Goal: Task Accomplishment & Management: Use online tool/utility

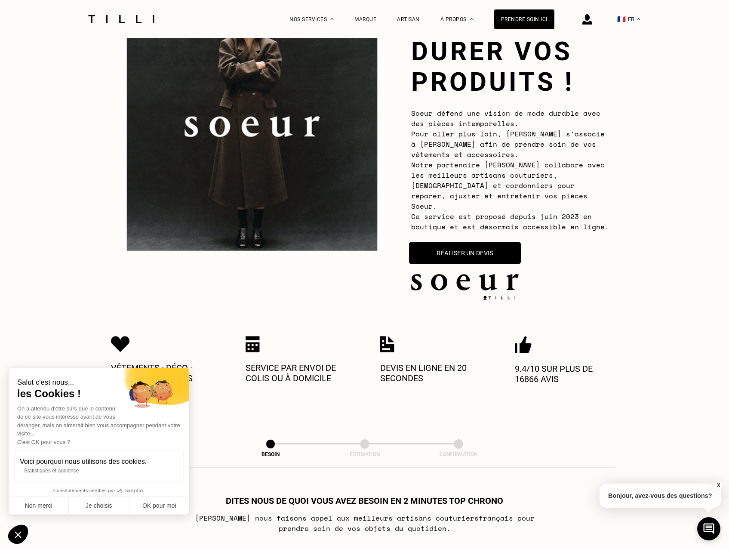
click at [489, 253] on button "Réaliser un devis" at bounding box center [465, 253] width 112 height 22
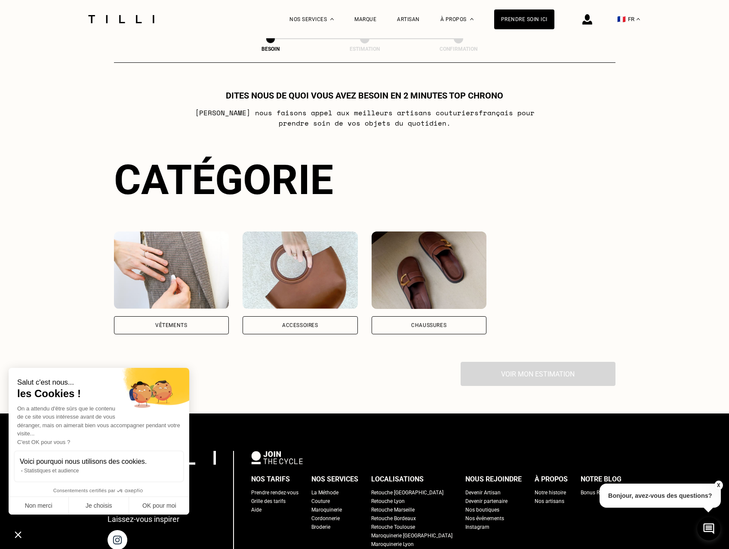
scroll to position [507, 0]
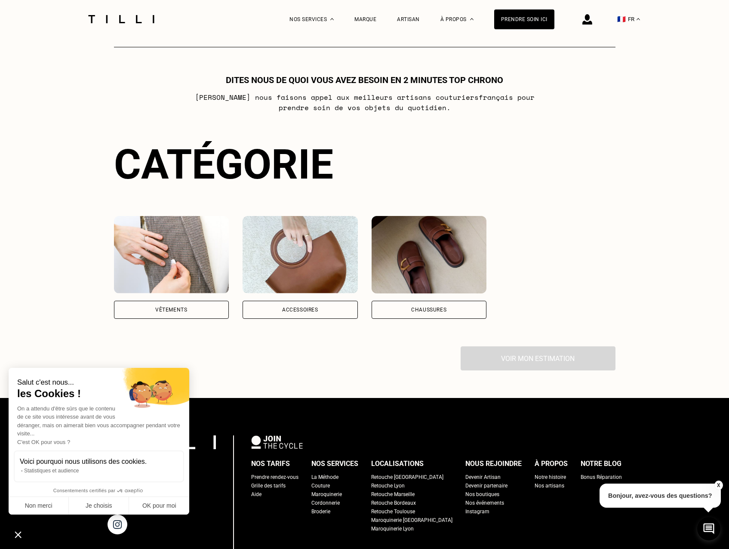
click at [154, 301] on div "Vêtements" at bounding box center [171, 310] width 115 height 18
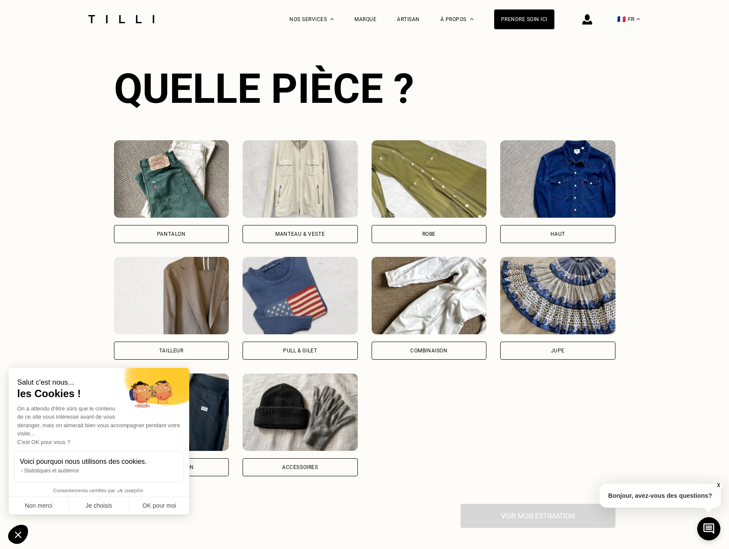
scroll to position [836, 0]
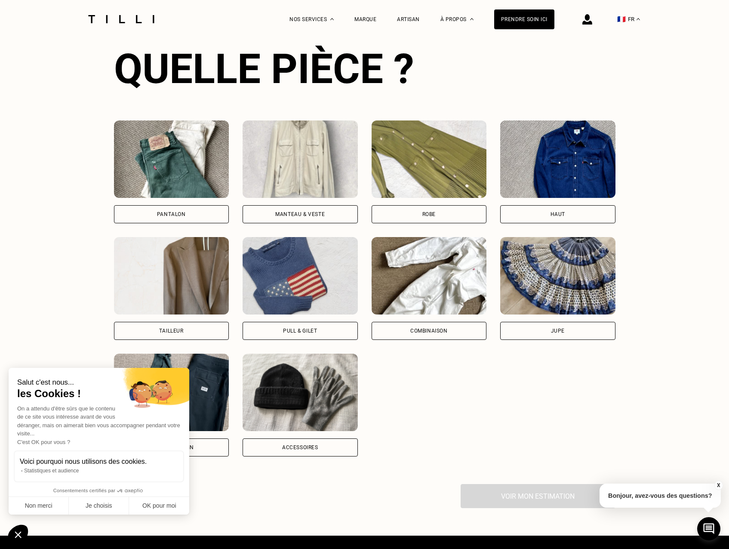
click at [339, 206] on div "Manteau & Veste" at bounding box center [300, 214] width 115 height 18
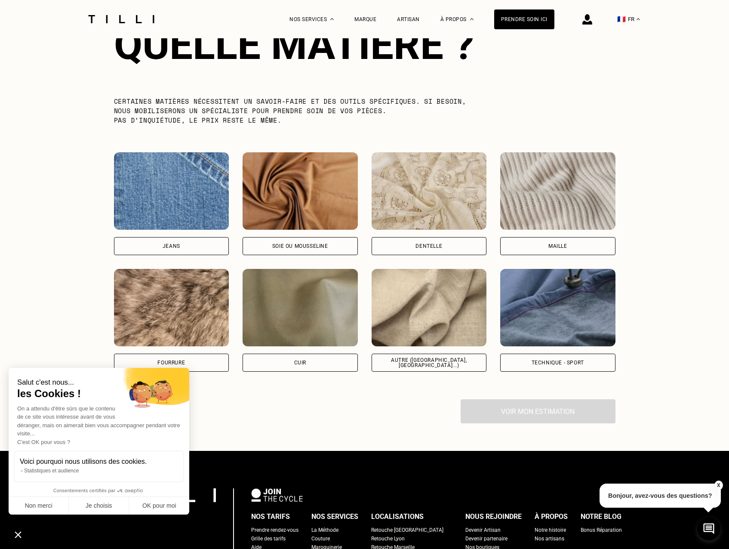
scroll to position [1347, 0]
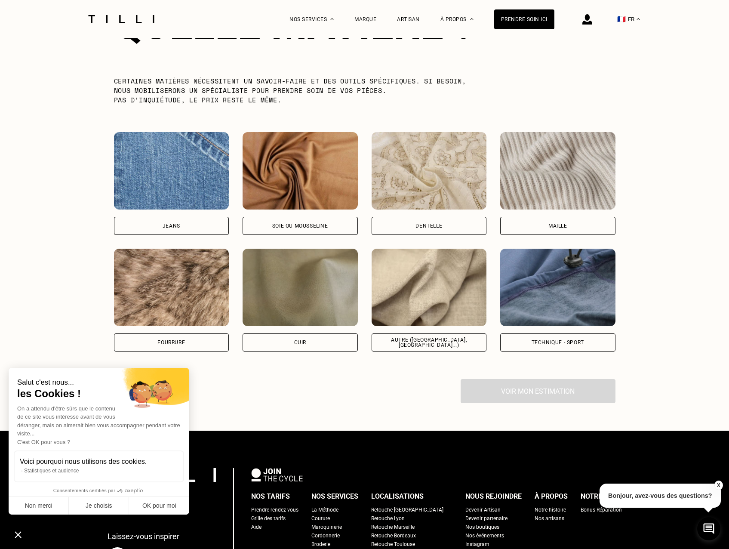
click at [408, 337] on div "Autre ([GEOGRAPHIC_DATA], [GEOGRAPHIC_DATA]...)" at bounding box center [429, 342] width 101 height 10
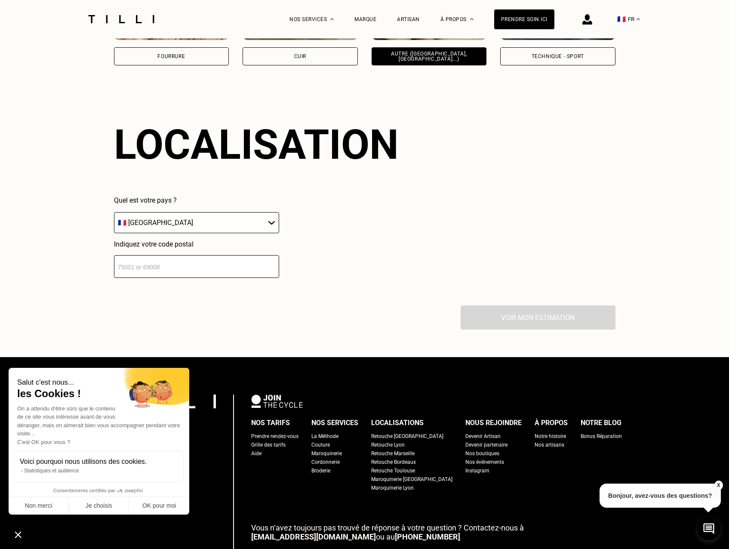
scroll to position [1668, 0]
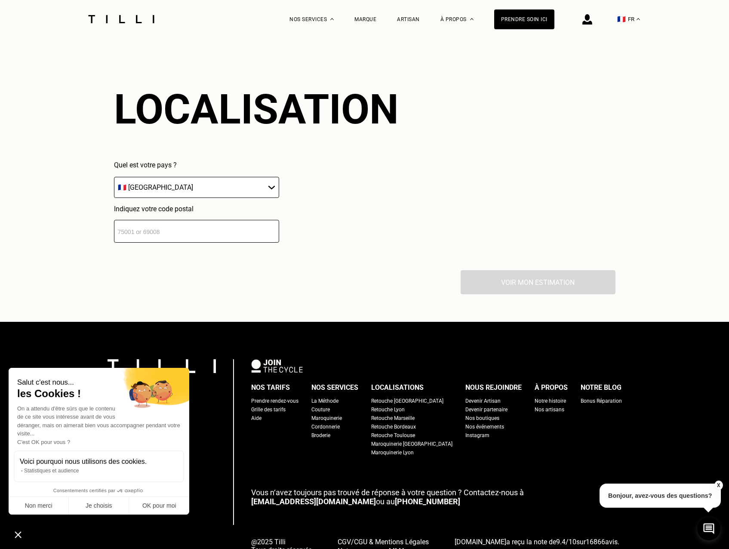
click at [222, 192] on select "🇩🇪 [GEOGRAPHIC_DATA] 🇦🇹 [GEOGRAPHIC_DATA] 🇧🇪 [GEOGRAPHIC_DATA] 🇧🇬 Bulgarie 🇨🇾 C…" at bounding box center [196, 187] width 165 height 21
select select "BE"
click at [114, 177] on select "🇩🇪 [GEOGRAPHIC_DATA] 🇦🇹 [GEOGRAPHIC_DATA] 🇧🇪 [GEOGRAPHIC_DATA] 🇧🇬 Bulgarie 🇨🇾 C…" at bounding box center [196, 187] width 165 height 21
click at [210, 225] on input "number" at bounding box center [196, 231] width 165 height 23
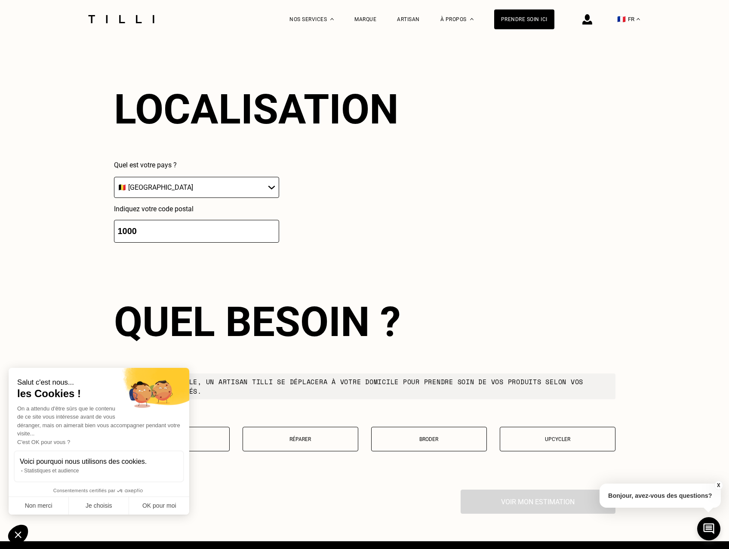
scroll to position [1882, 0]
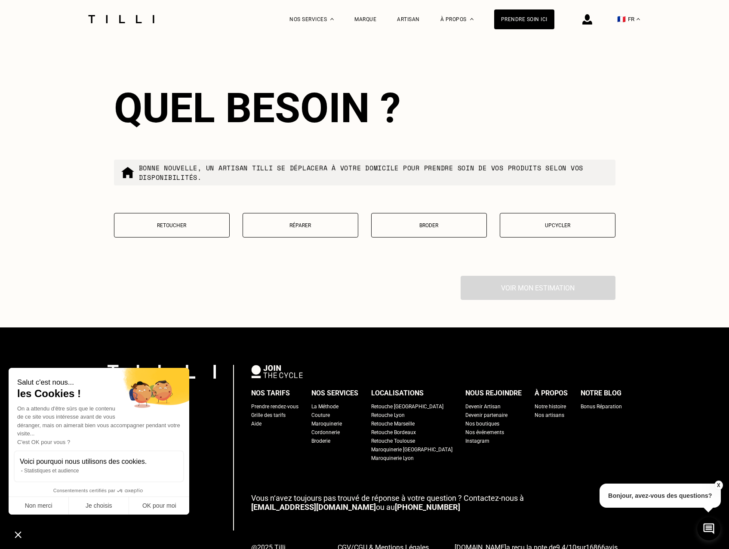
type input "1000"
click at [216, 223] on p "Retoucher" at bounding box center [172, 225] width 106 height 6
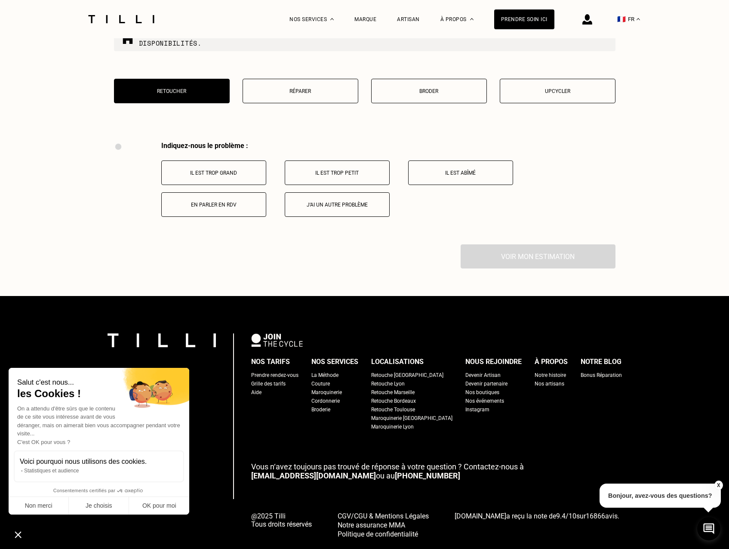
scroll to position [2041, 0]
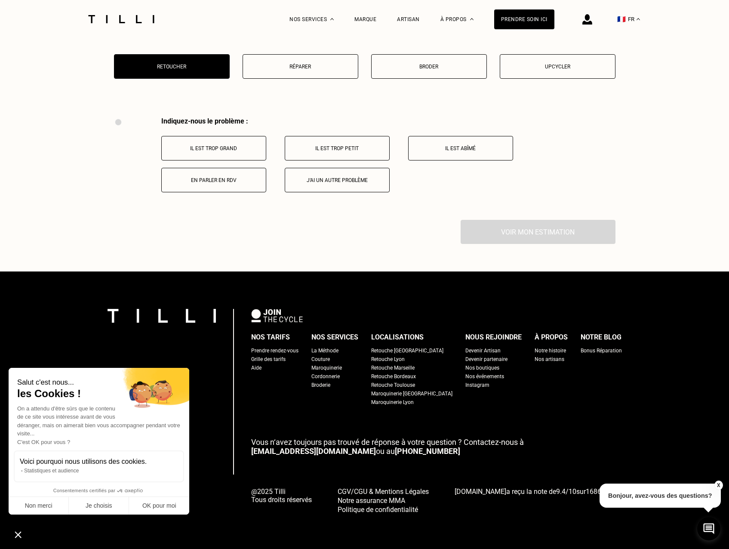
click at [226, 153] on button "Il est trop grand" at bounding box center [213, 148] width 105 height 25
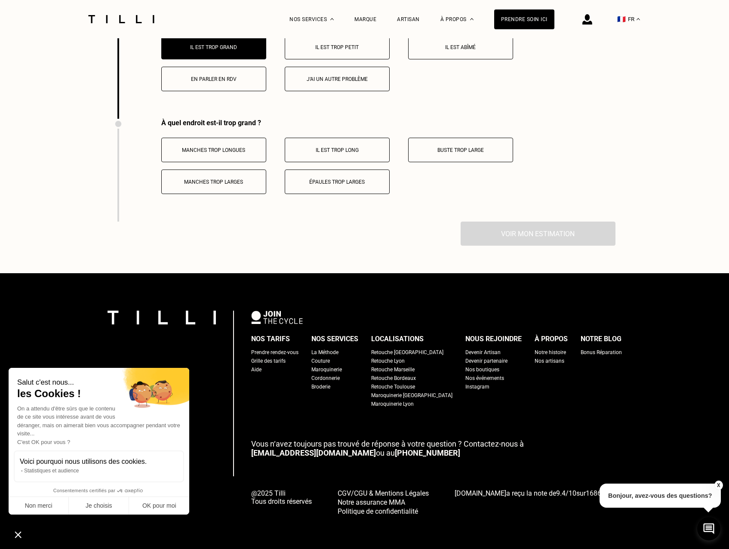
scroll to position [2144, 0]
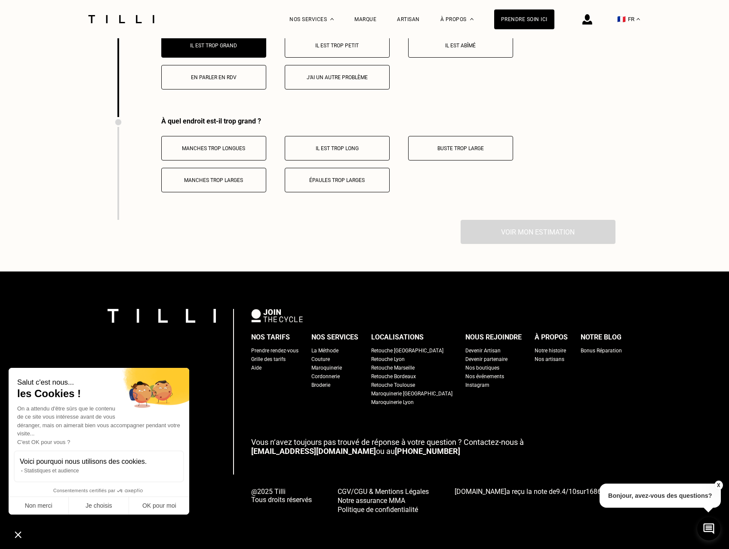
drag, startPoint x: 315, startPoint y: 187, endPoint x: 314, endPoint y: 193, distance: 6.3
click at [315, 188] on button "Épaules trop larges" at bounding box center [337, 180] width 105 height 25
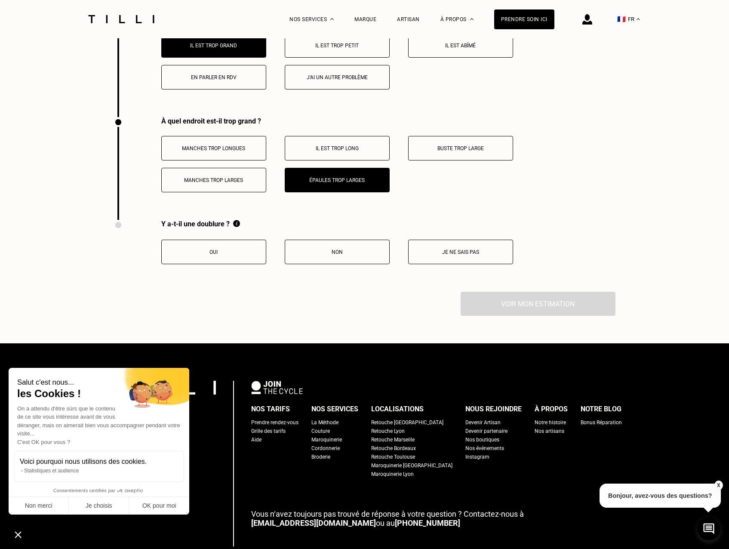
click at [227, 264] on div "Y a-t-il une doublure ? Oui Non Je ne sais pas" at bounding box center [313, 256] width 399 height 72
click at [228, 254] on button "Oui" at bounding box center [213, 252] width 105 height 25
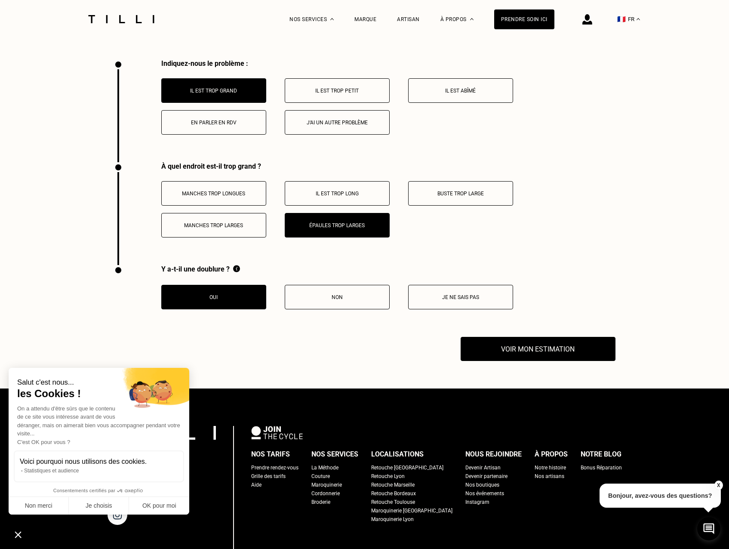
scroll to position [2058, 0]
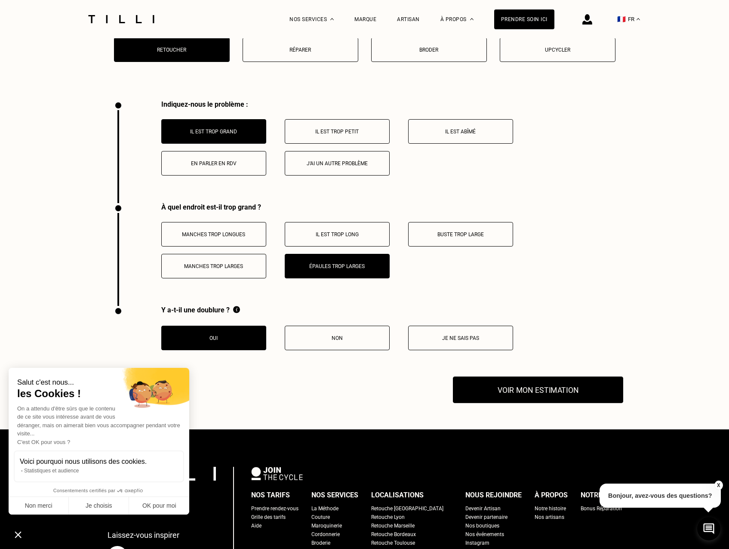
click at [534, 397] on button "Voir mon estimation" at bounding box center [538, 390] width 170 height 27
